Goal: Information Seeking & Learning: Find specific fact

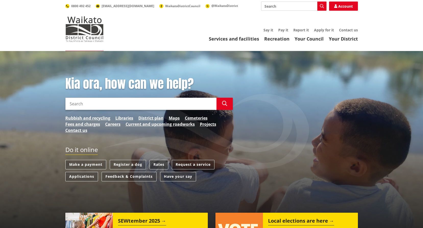
click at [159, 163] on link "Rates" at bounding box center [159, 164] width 19 height 9
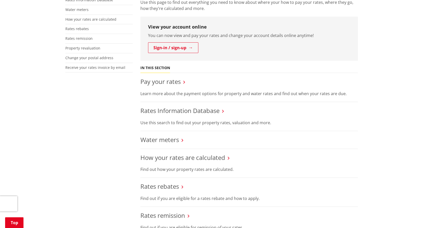
scroll to position [128, 0]
click at [182, 110] on link "Rates Information Database" at bounding box center [179, 110] width 79 height 8
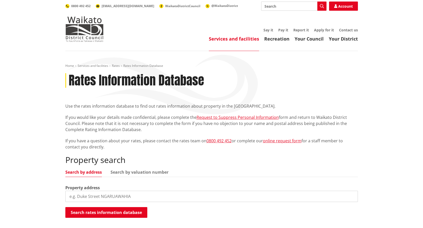
click at [83, 199] on input "search" at bounding box center [211, 196] width 292 height 11
type input "3"
click at [143, 172] on link "Search by valuation number" at bounding box center [139, 172] width 58 height 4
click at [88, 196] on input "search" at bounding box center [211, 196] width 292 height 11
click at [87, 195] on input "0432121200a" at bounding box center [211, 196] width 292 height 11
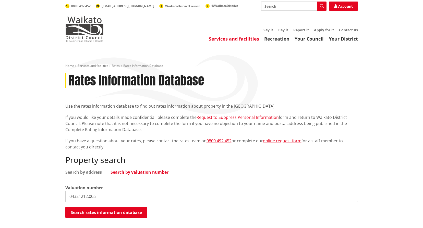
click at [80, 196] on input "04321212.00a" at bounding box center [211, 196] width 292 height 11
type input "04321/212.00a"
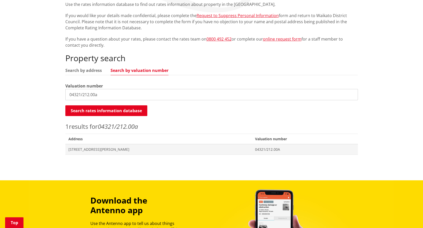
scroll to position [102, 0]
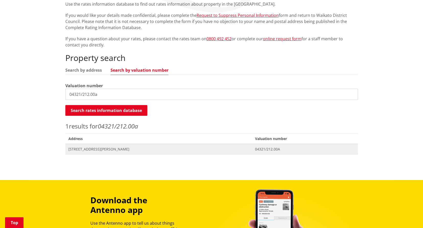
click at [90, 149] on span "[STREET_ADDRESS][PERSON_NAME]" at bounding box center [158, 149] width 181 height 5
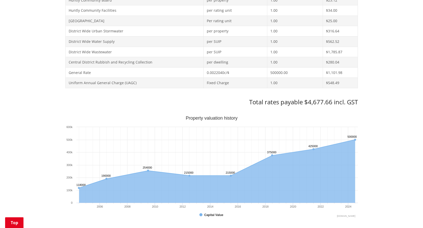
scroll to position [332, 0]
